Goal: Task Accomplishment & Management: Use online tool/utility

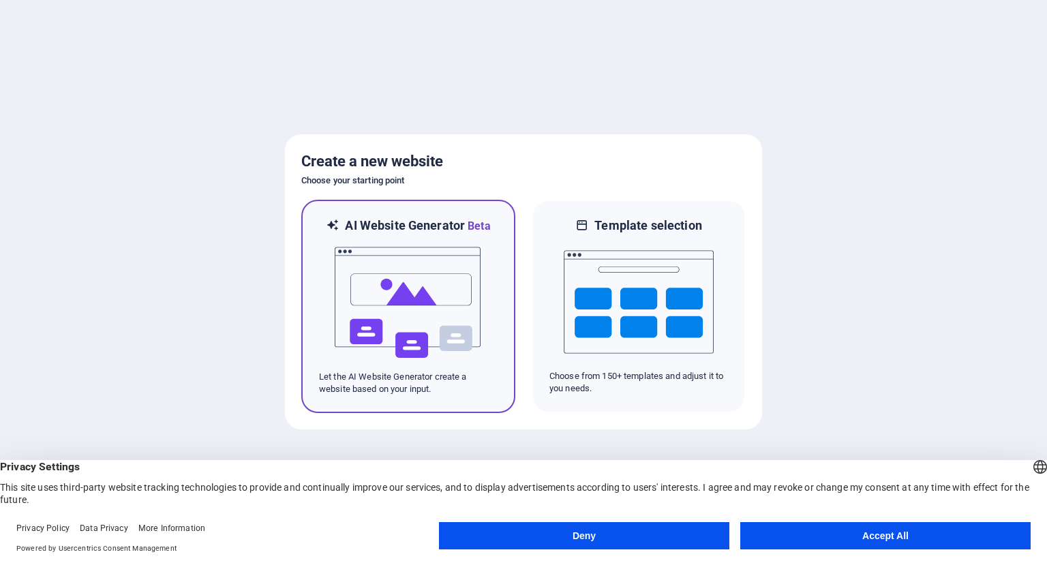
click at [425, 285] on img at bounding box center [408, 302] width 150 height 136
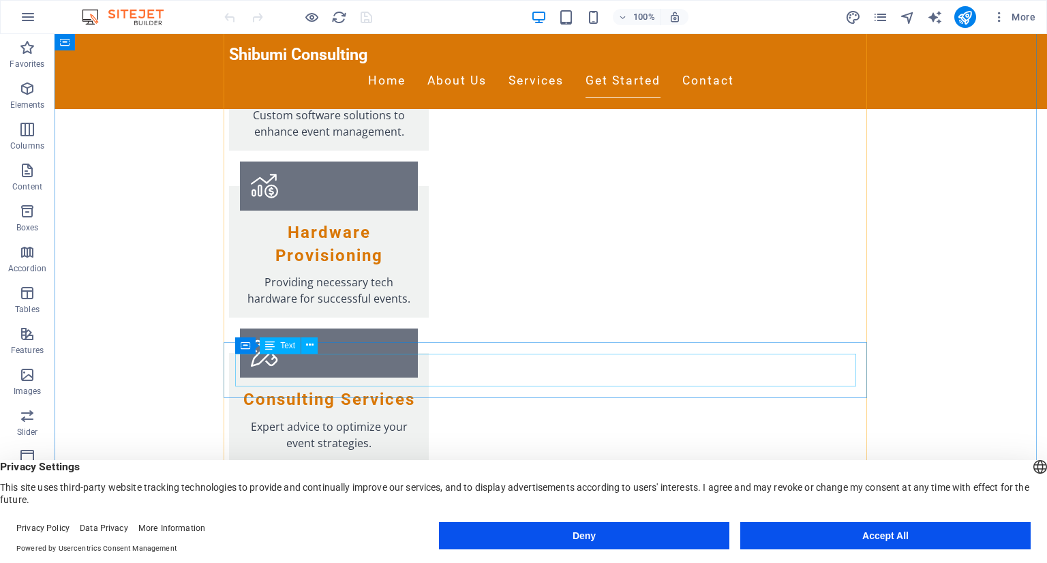
scroll to position [1908, 0]
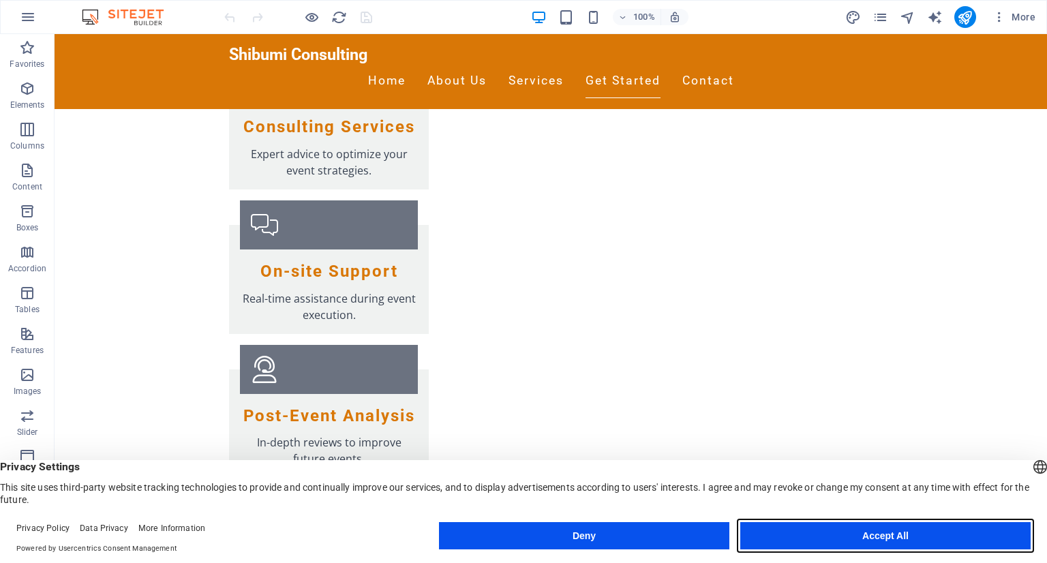
click at [844, 527] on button "Accept All" at bounding box center [885, 535] width 290 height 27
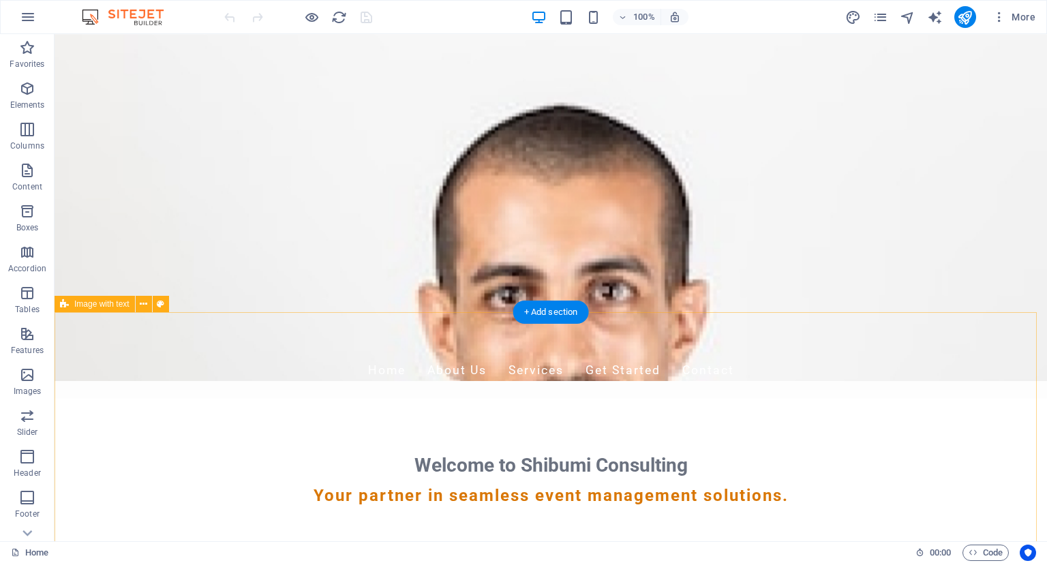
scroll to position [0, 0]
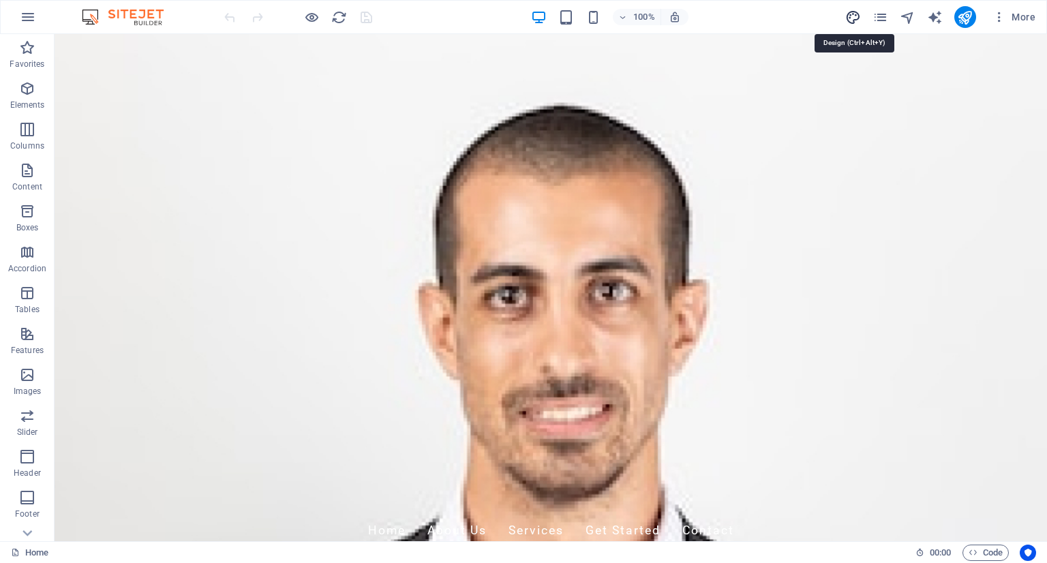
click at [853, 17] on icon "design" at bounding box center [853, 18] width 16 height 16
select select "px"
select select "200"
select select "px"
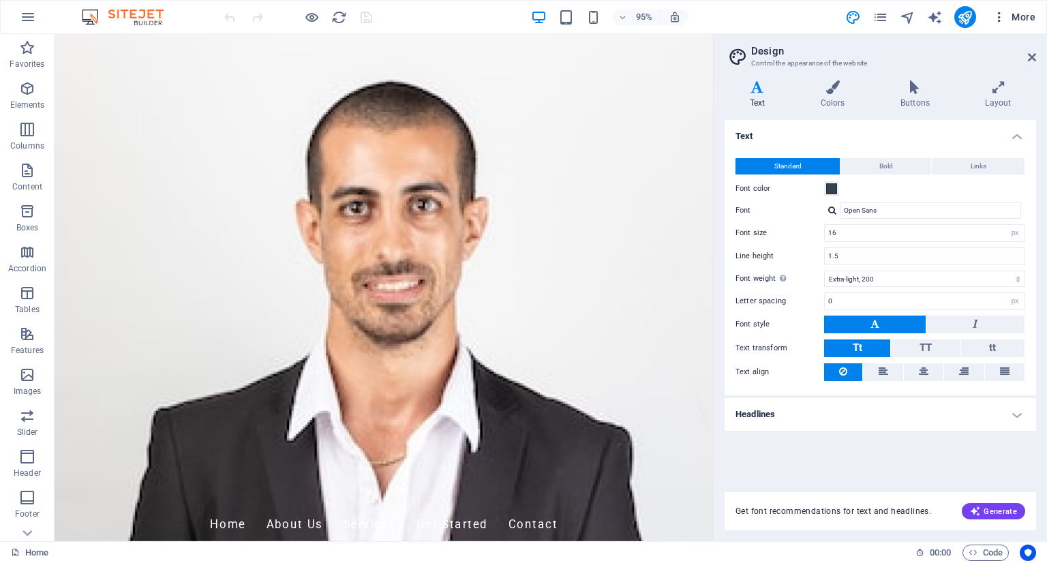
click at [1032, 20] on span "More" at bounding box center [1013, 17] width 43 height 14
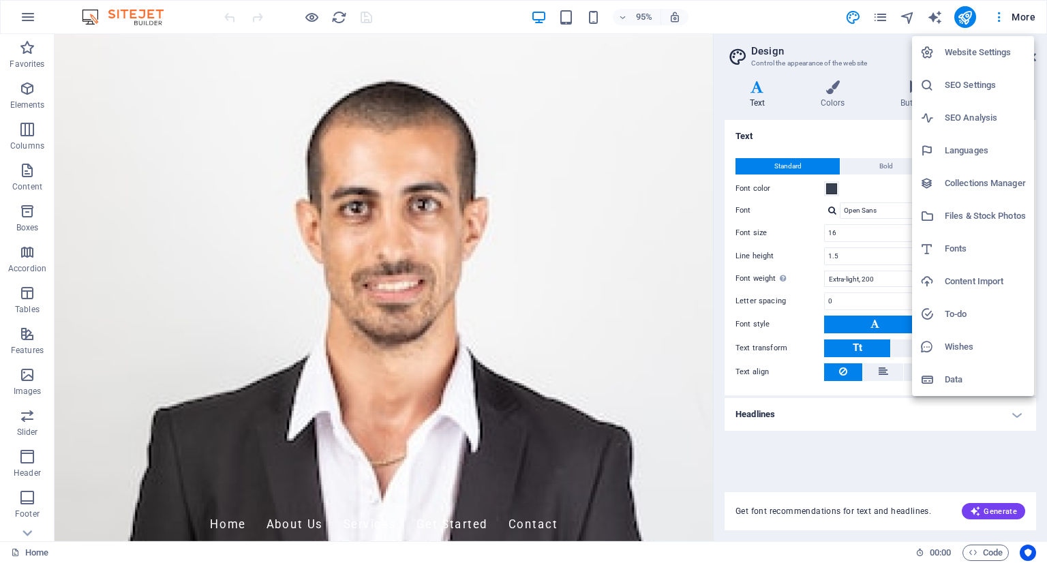
click at [968, 17] on div at bounding box center [523, 281] width 1047 height 563
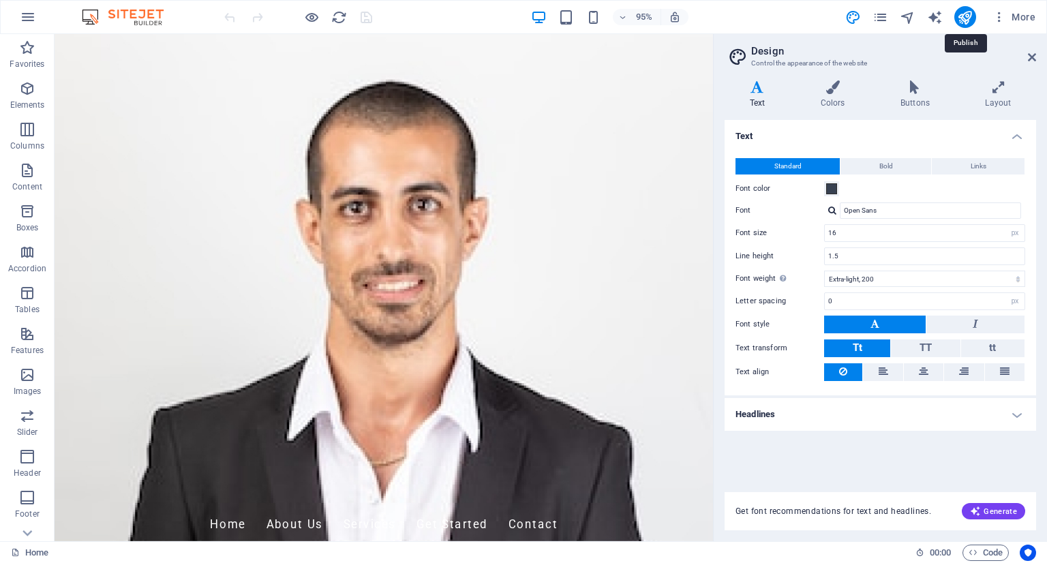
click at [968, 17] on icon "publish" at bounding box center [965, 18] width 16 height 16
